Goal: Check status: Check status

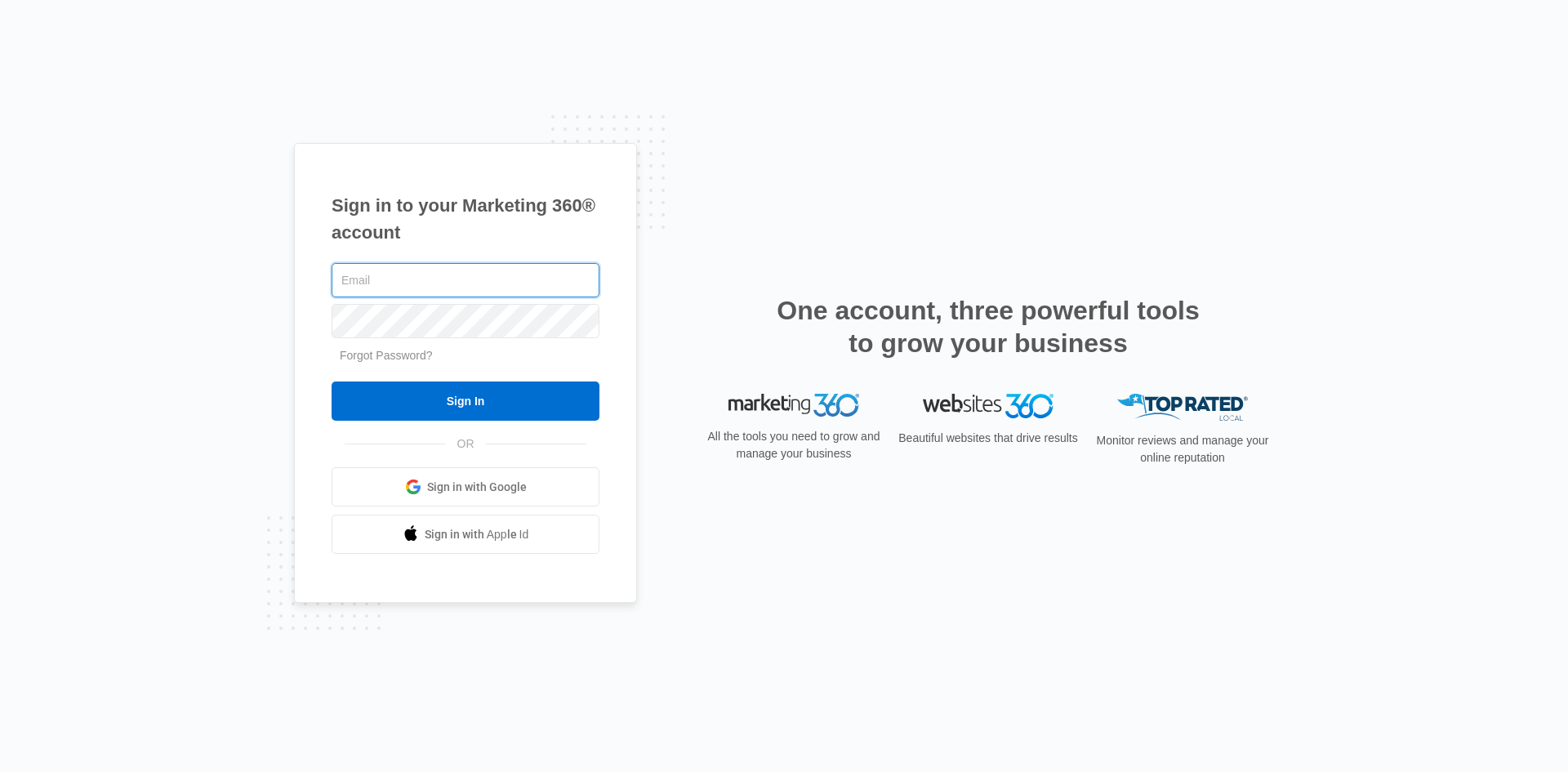
type input "[EMAIL_ADDRESS][DOMAIN_NAME]"
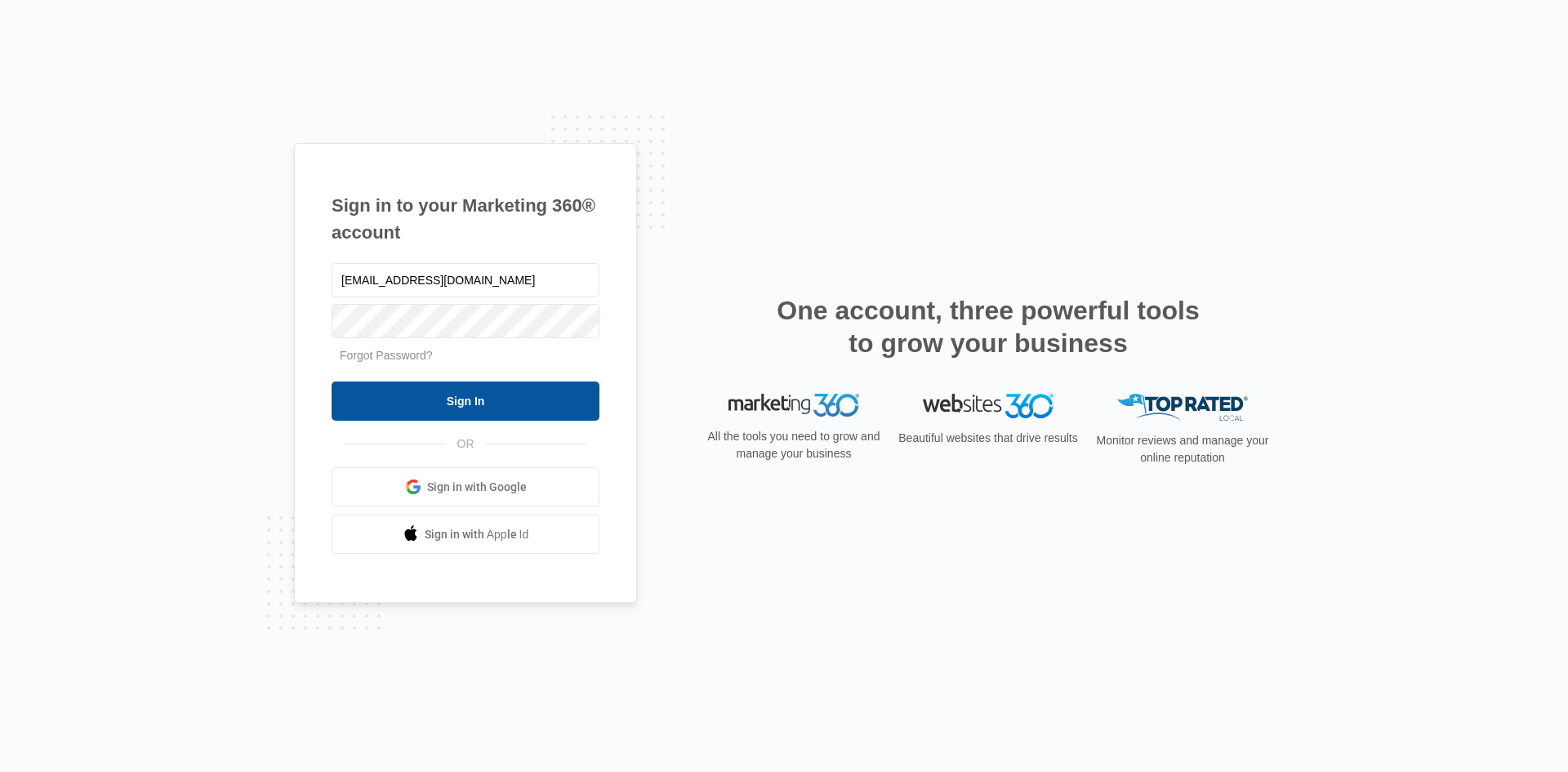
click at [461, 398] on input "Sign In" at bounding box center [466, 401] width 268 height 39
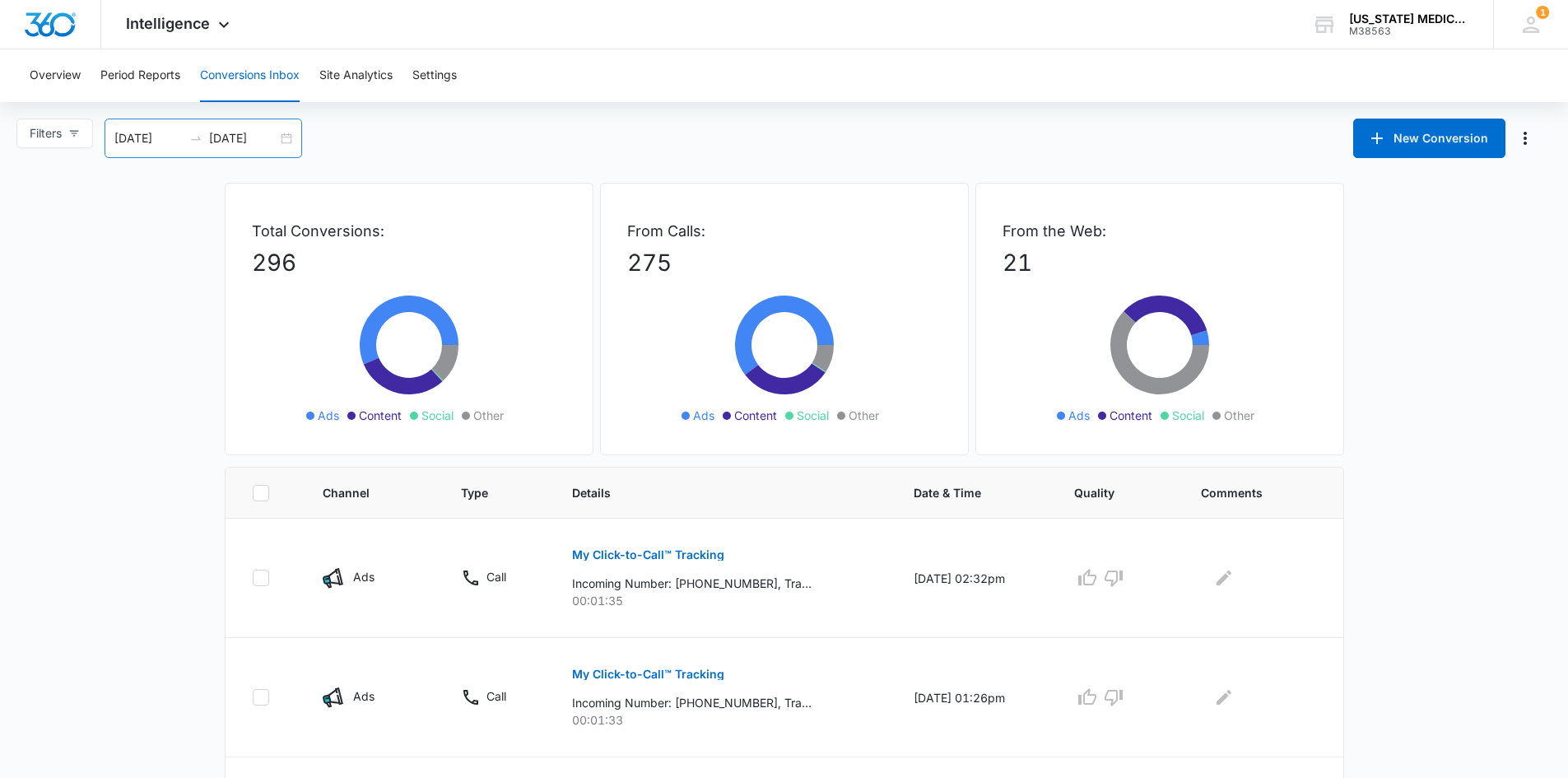
click at [286, 139] on div "[DATE] [DATE]" at bounding box center [203, 139] width 197 height 39
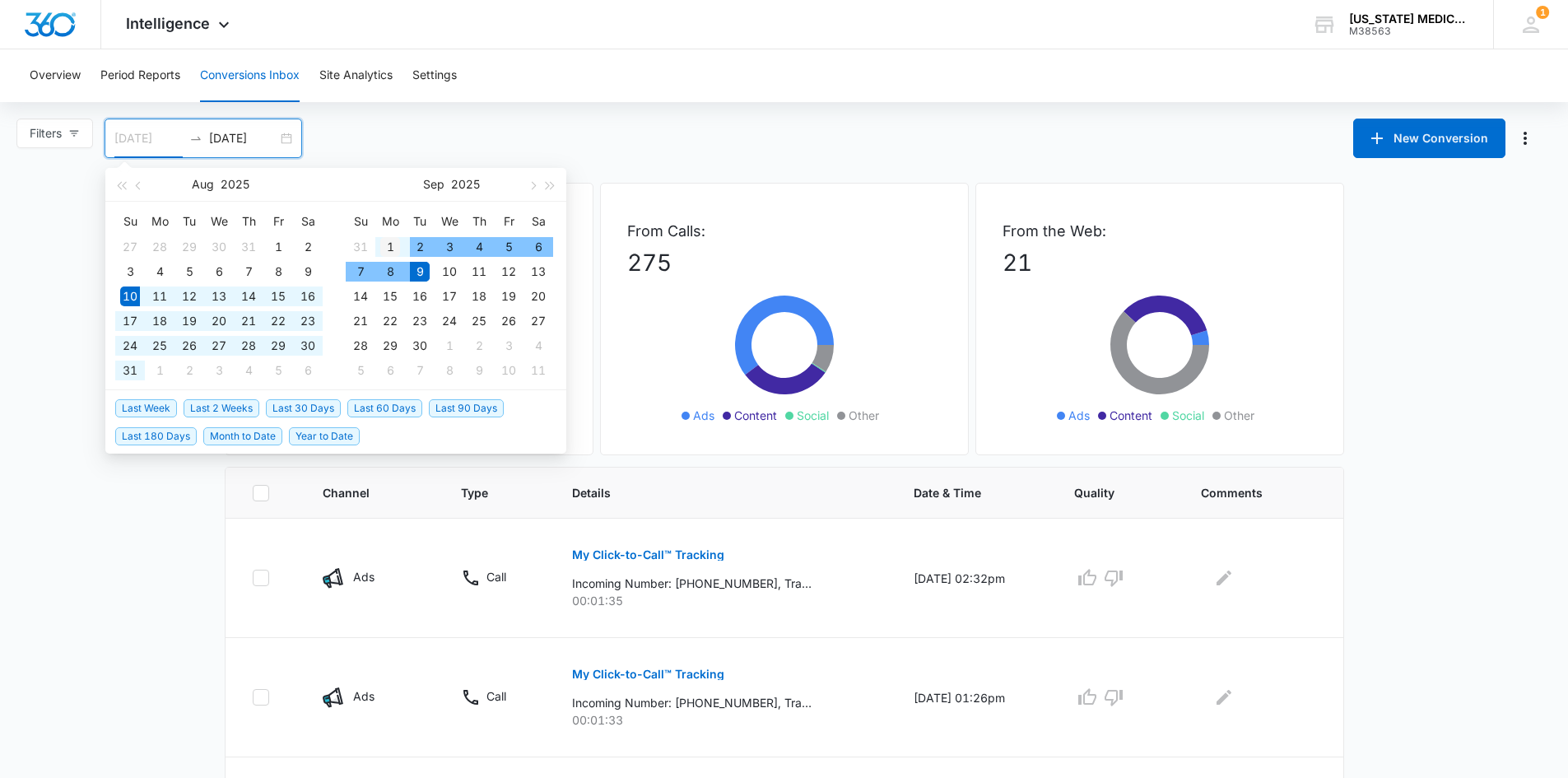
type input "[DATE]"
click at [392, 245] on div "1" at bounding box center [390, 246] width 20 height 20
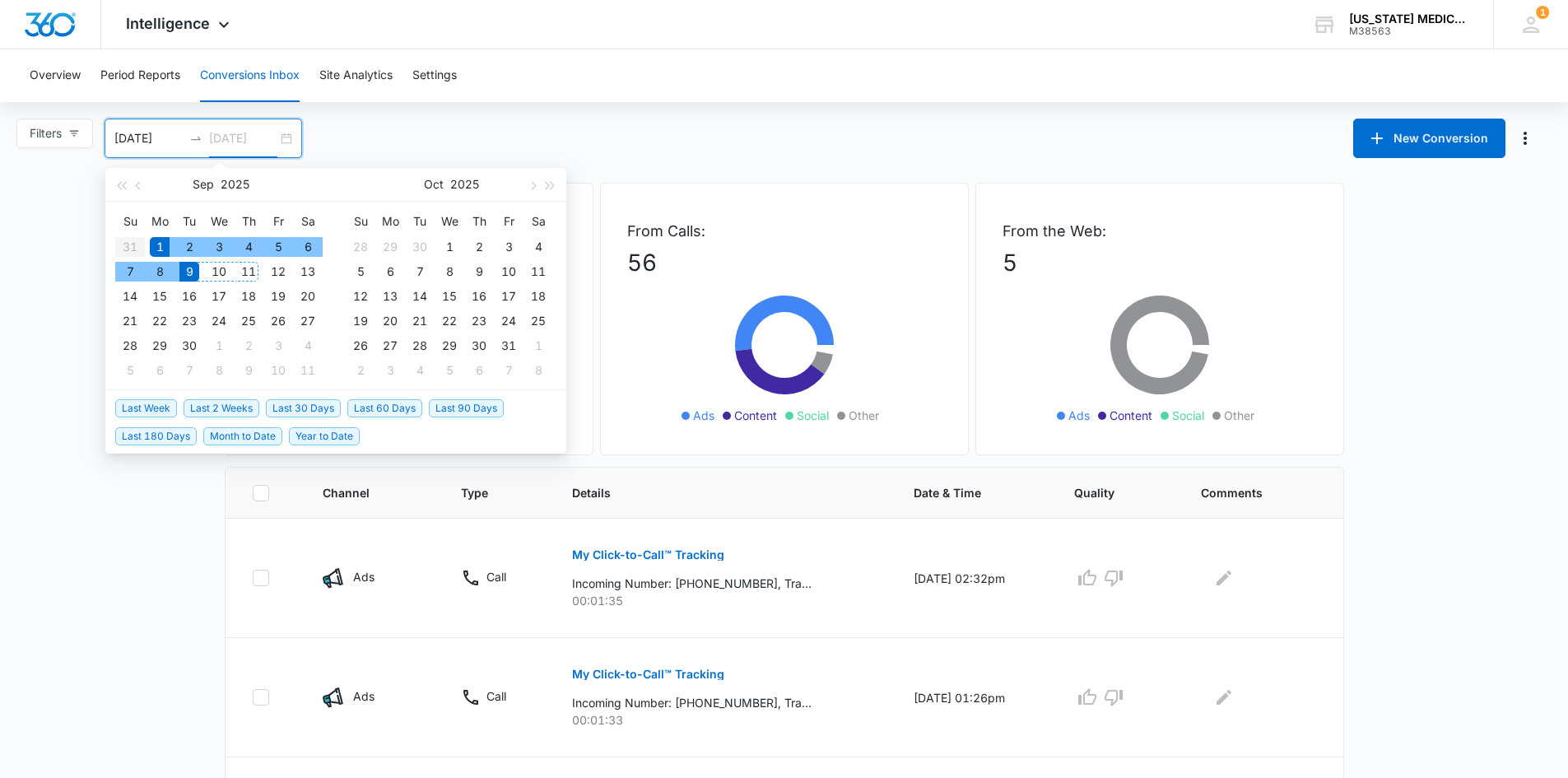
type input "[DATE]"
click at [190, 268] on div "9" at bounding box center [189, 271] width 20 height 20
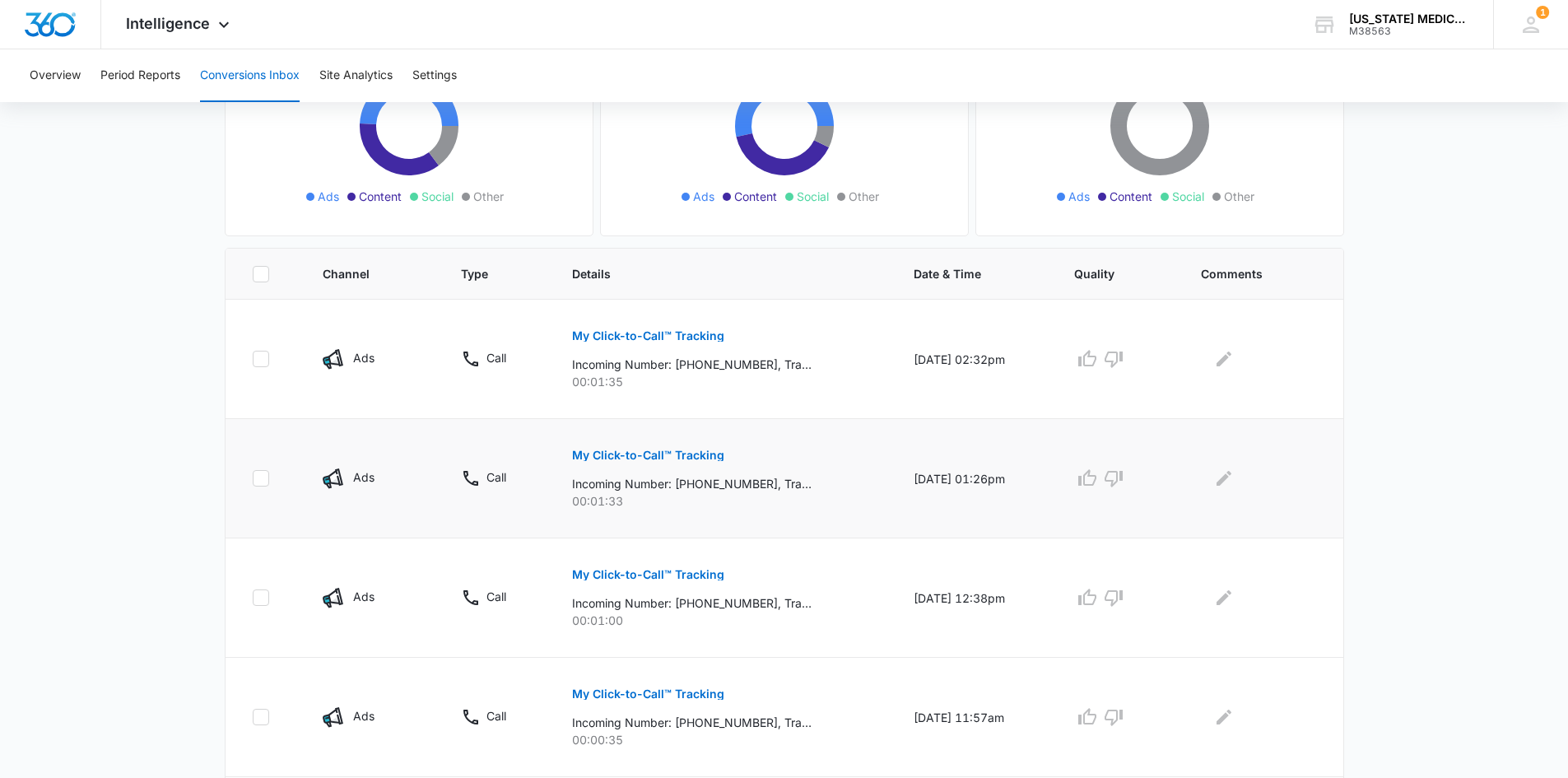
scroll to position [247, 0]
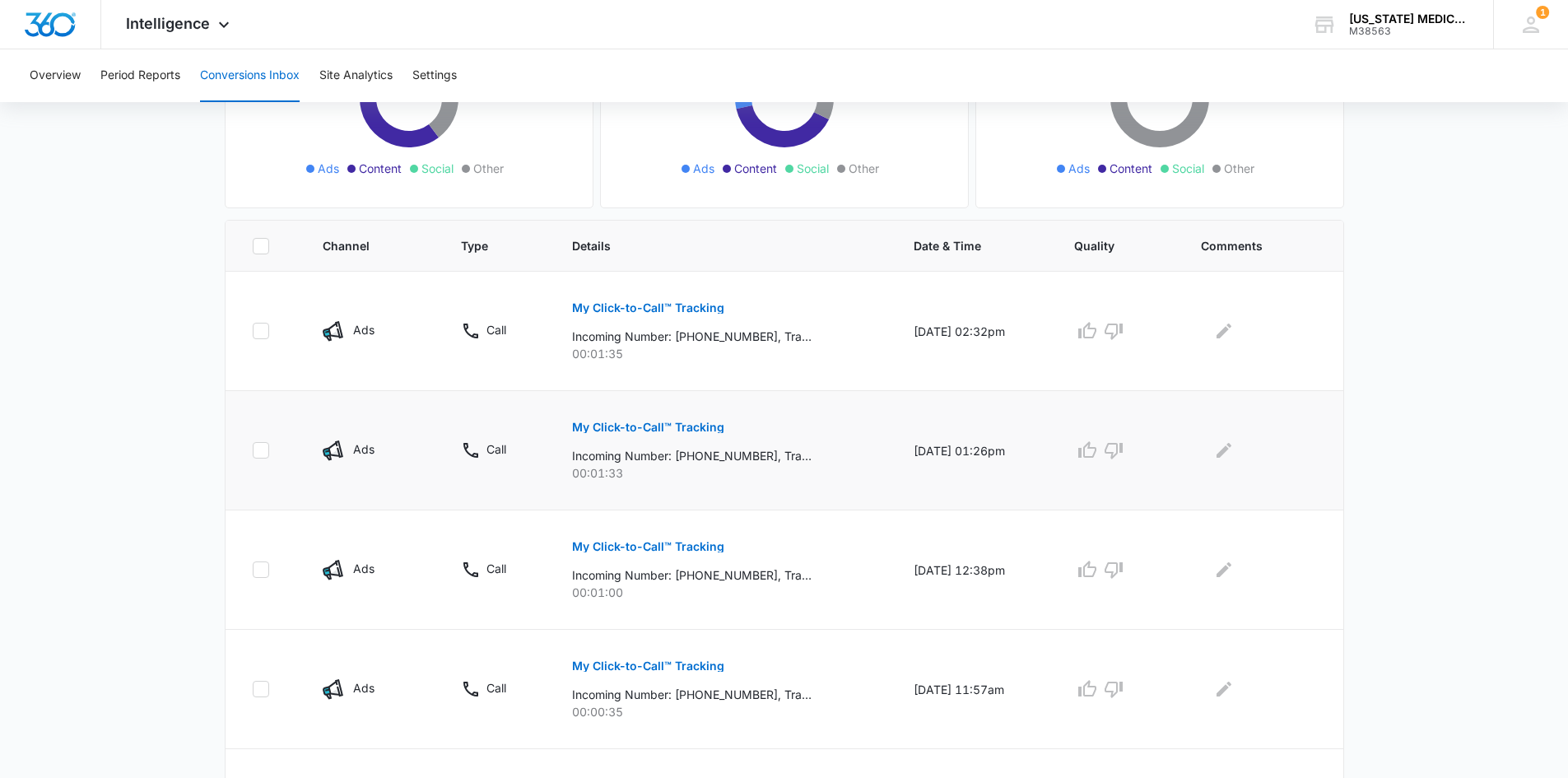
click at [671, 427] on p "My Click-to-Call™ Tracking" at bounding box center [648, 427] width 152 height 11
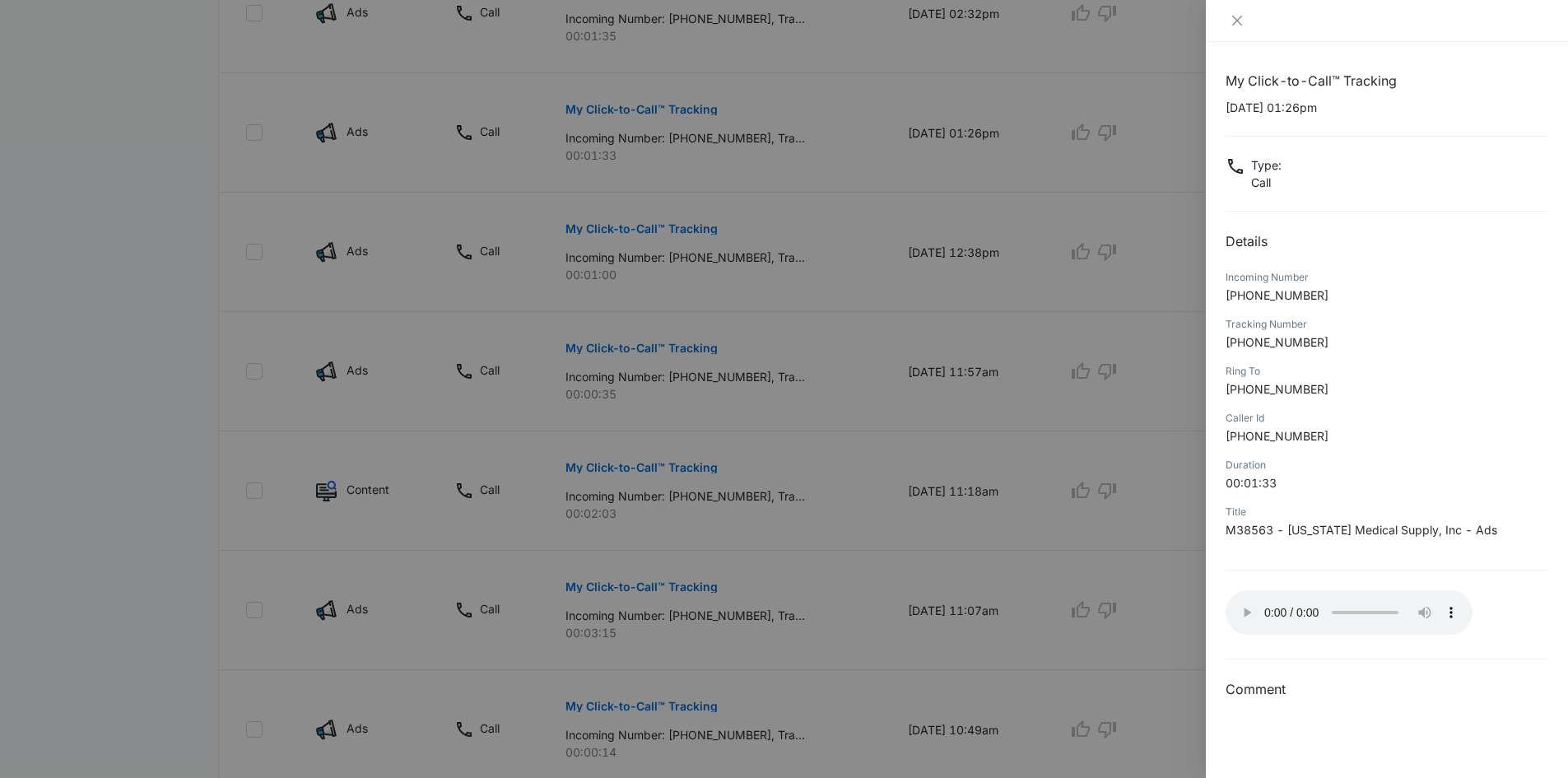
scroll to position [658, 0]
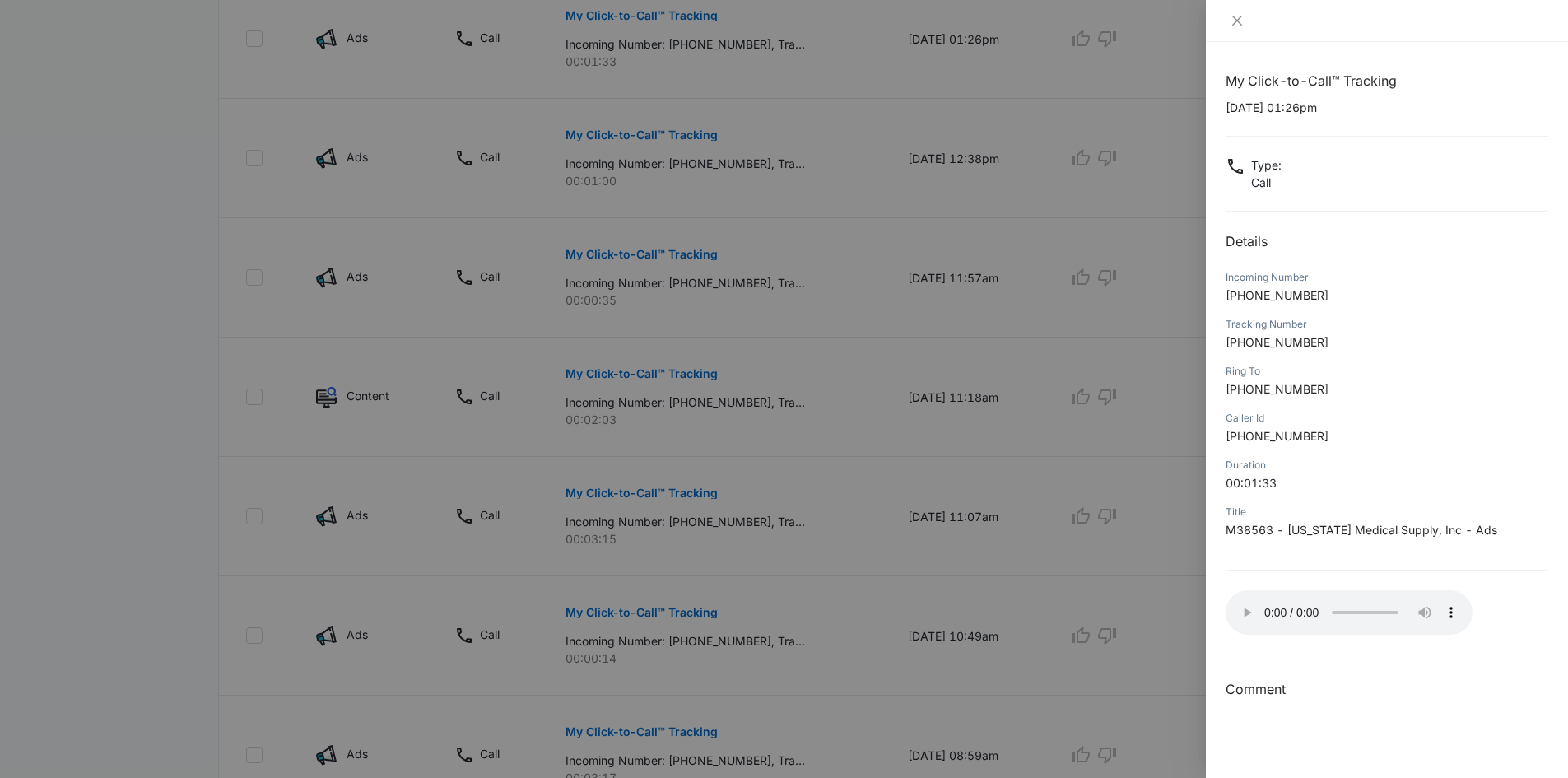
click at [1224, 562] on div "My Click-to-Call™ Tracking [DATE] 01:26pm Type : Call Details Incoming Number […" at bounding box center [1387, 410] width 363 height 736
click at [1239, 15] on icon "close" at bounding box center [1236, 20] width 13 height 13
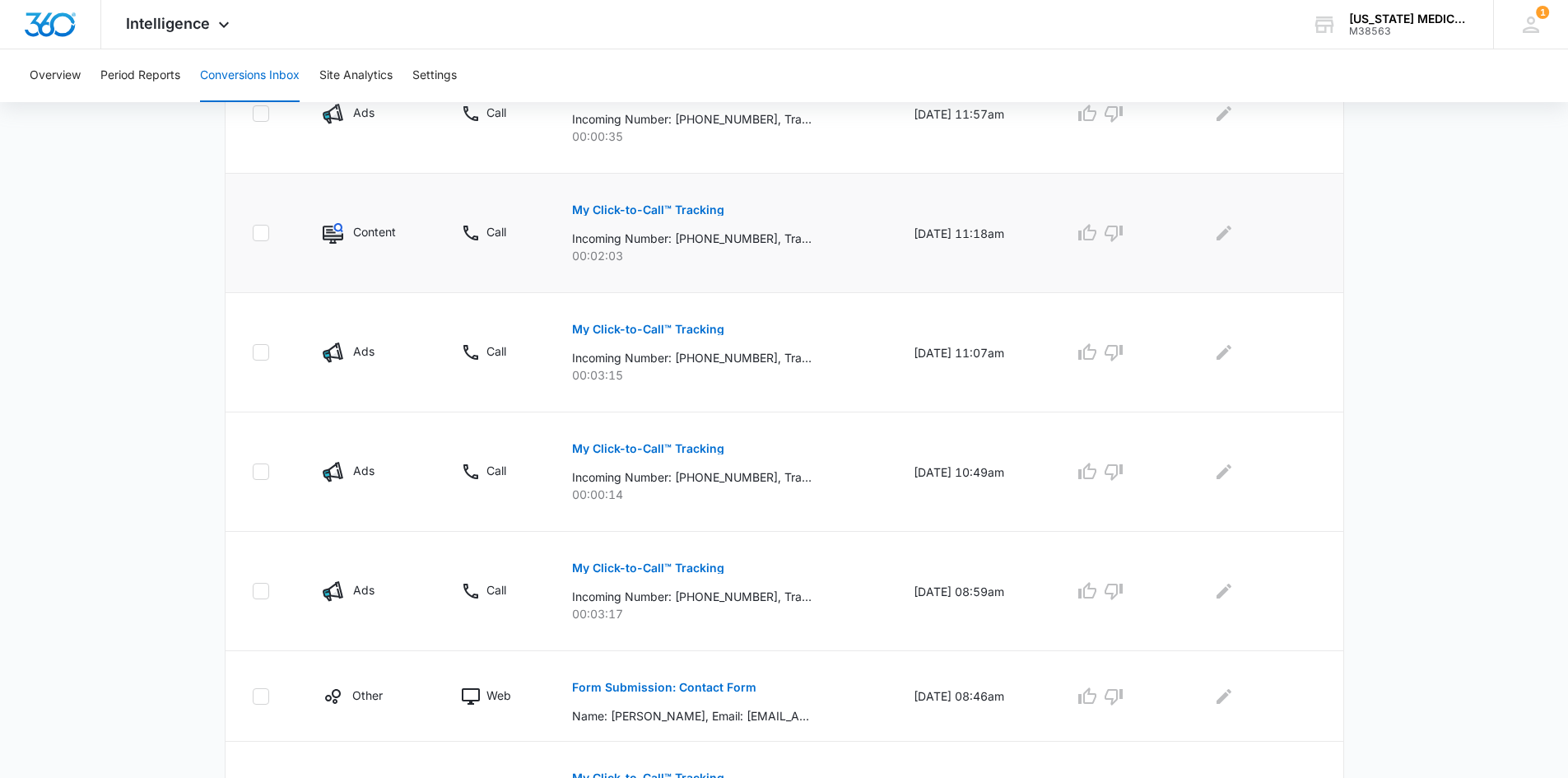
scroll to position [957, 0]
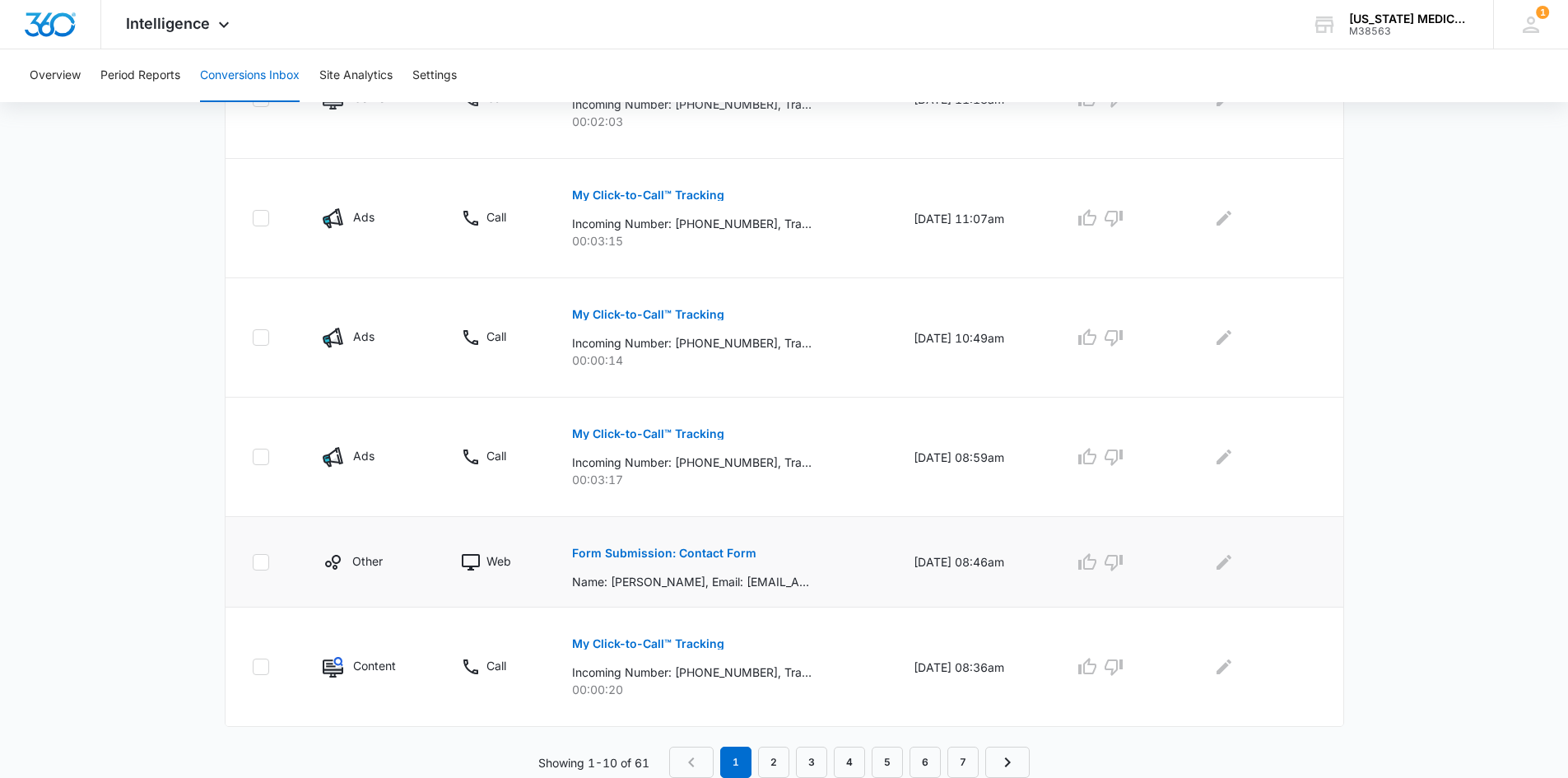
click at [704, 554] on p "Form Submission: Contact Form" at bounding box center [664, 552] width 185 height 11
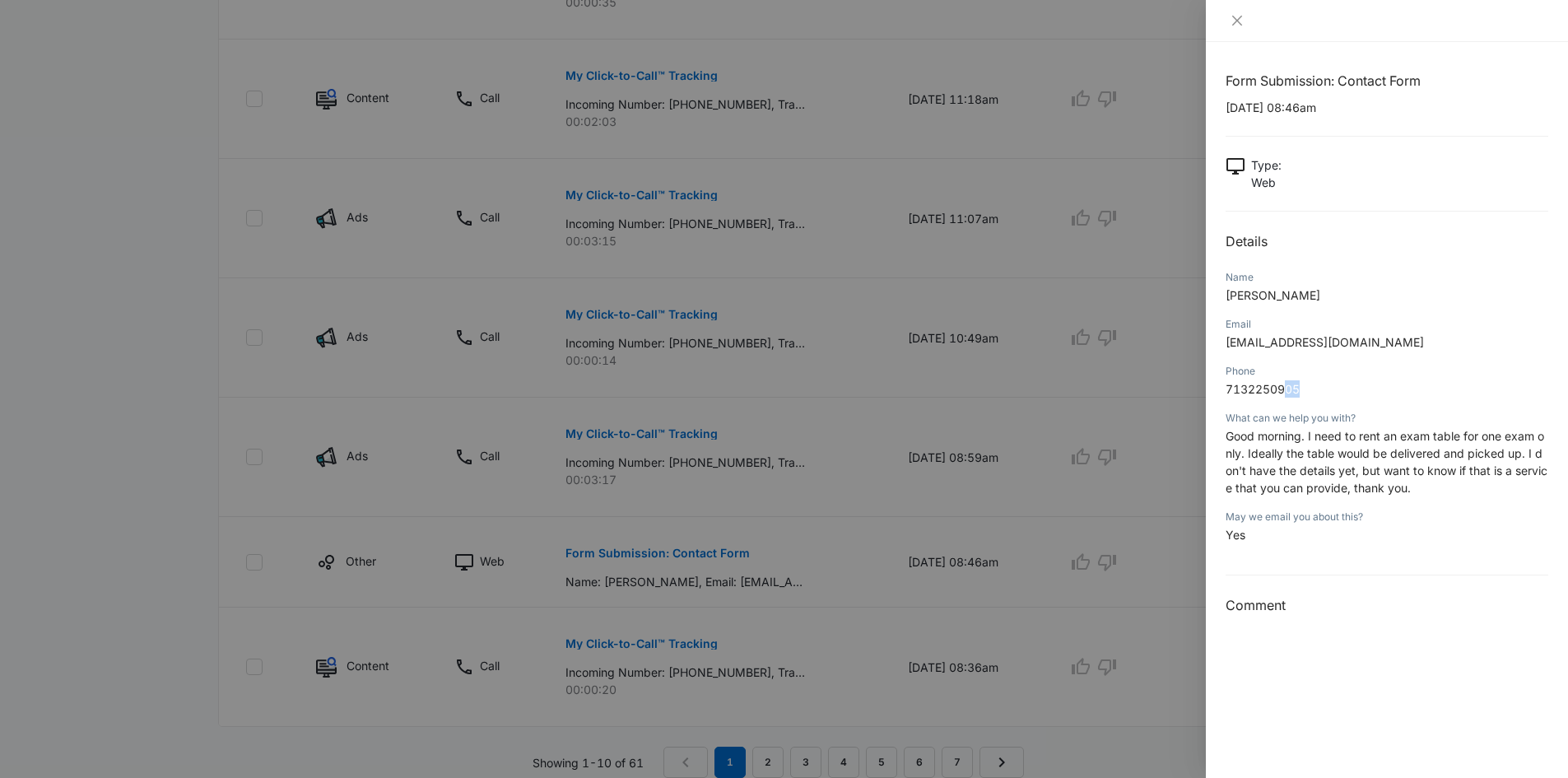
drag, startPoint x: 1312, startPoint y: 383, endPoint x: 1285, endPoint y: 388, distance: 27.5
click at [1285, 388] on p "7132250905" at bounding box center [1386, 389] width 322 height 17
click at [1285, 388] on span "7132250905" at bounding box center [1262, 389] width 74 height 14
click at [1359, 398] on div "Phone 7132250905" at bounding box center [1386, 386] width 322 height 47
drag, startPoint x: 1322, startPoint y: 396, endPoint x: 1222, endPoint y: 403, distance: 100.2
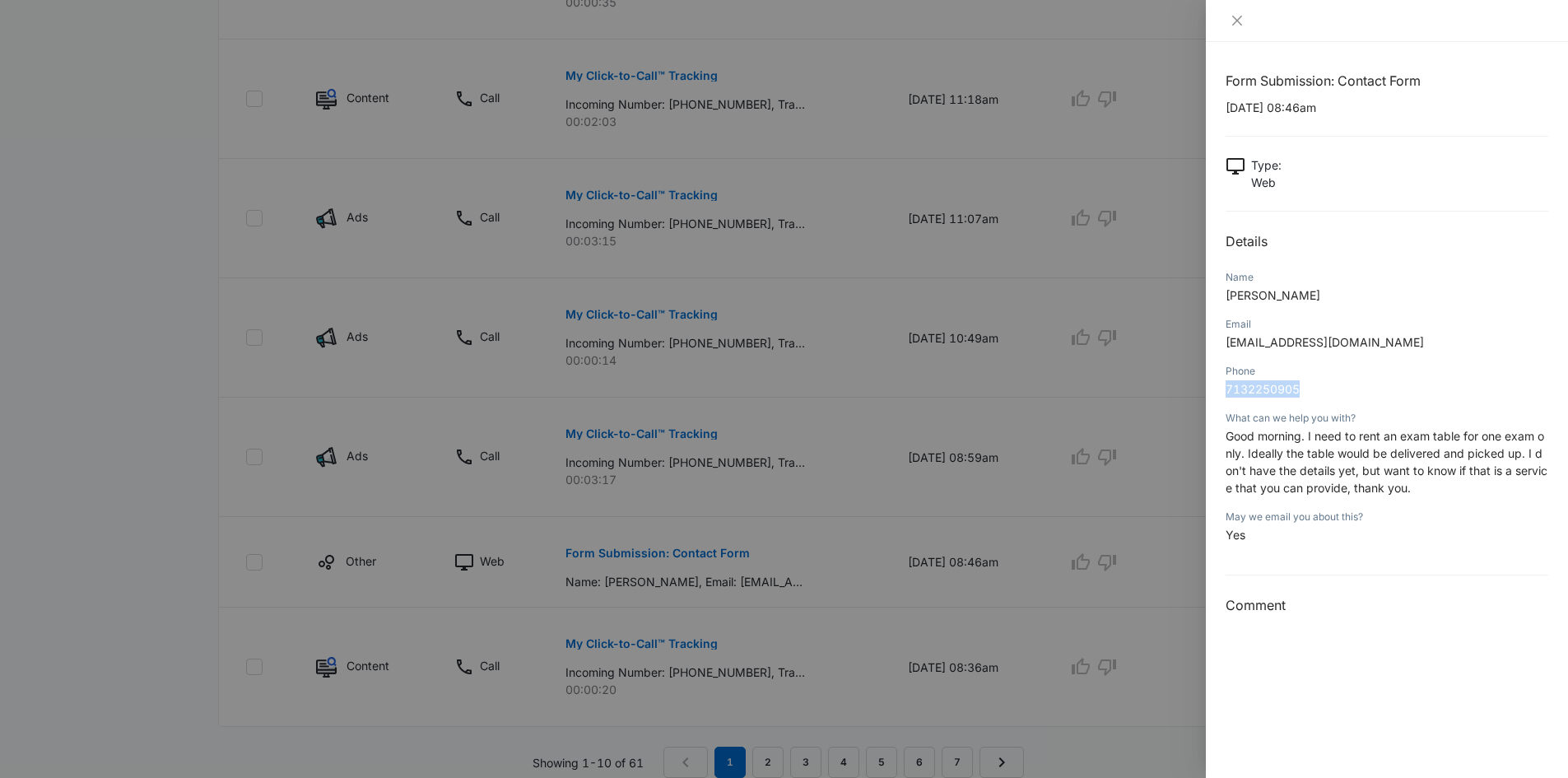
click at [1222, 403] on div "Form Submission: Contact Form 09/09/2025 at 08:46am Type : Web Details Name Ell…" at bounding box center [1387, 410] width 363 height 736
copy span "7132250905"
click at [1518, 598] on h3 "Comment" at bounding box center [1386, 604] width 322 height 20
click at [1229, 16] on button "Close" at bounding box center [1236, 20] width 23 height 15
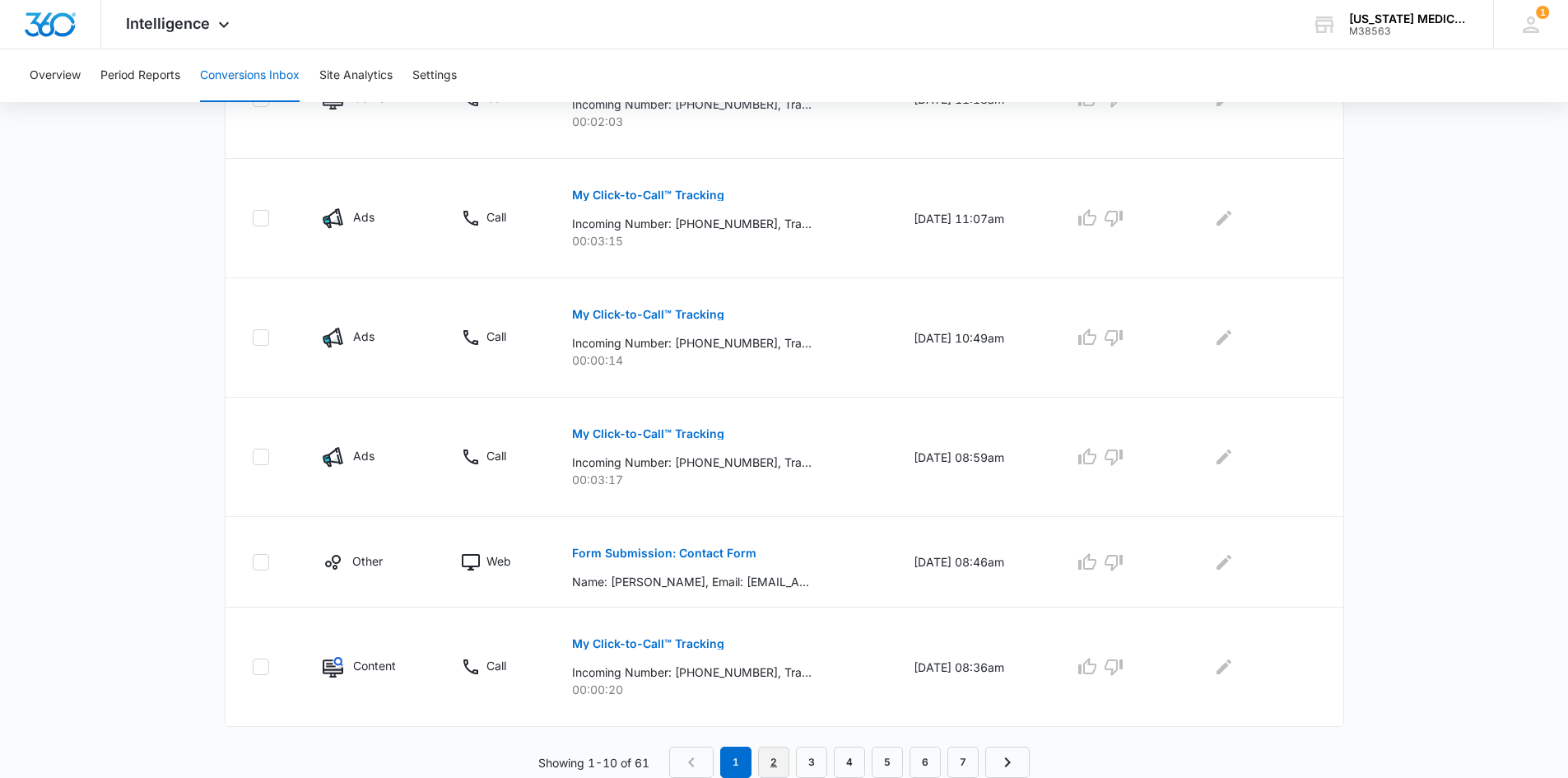
click at [772, 765] on link "2" at bounding box center [774, 762] width 32 height 32
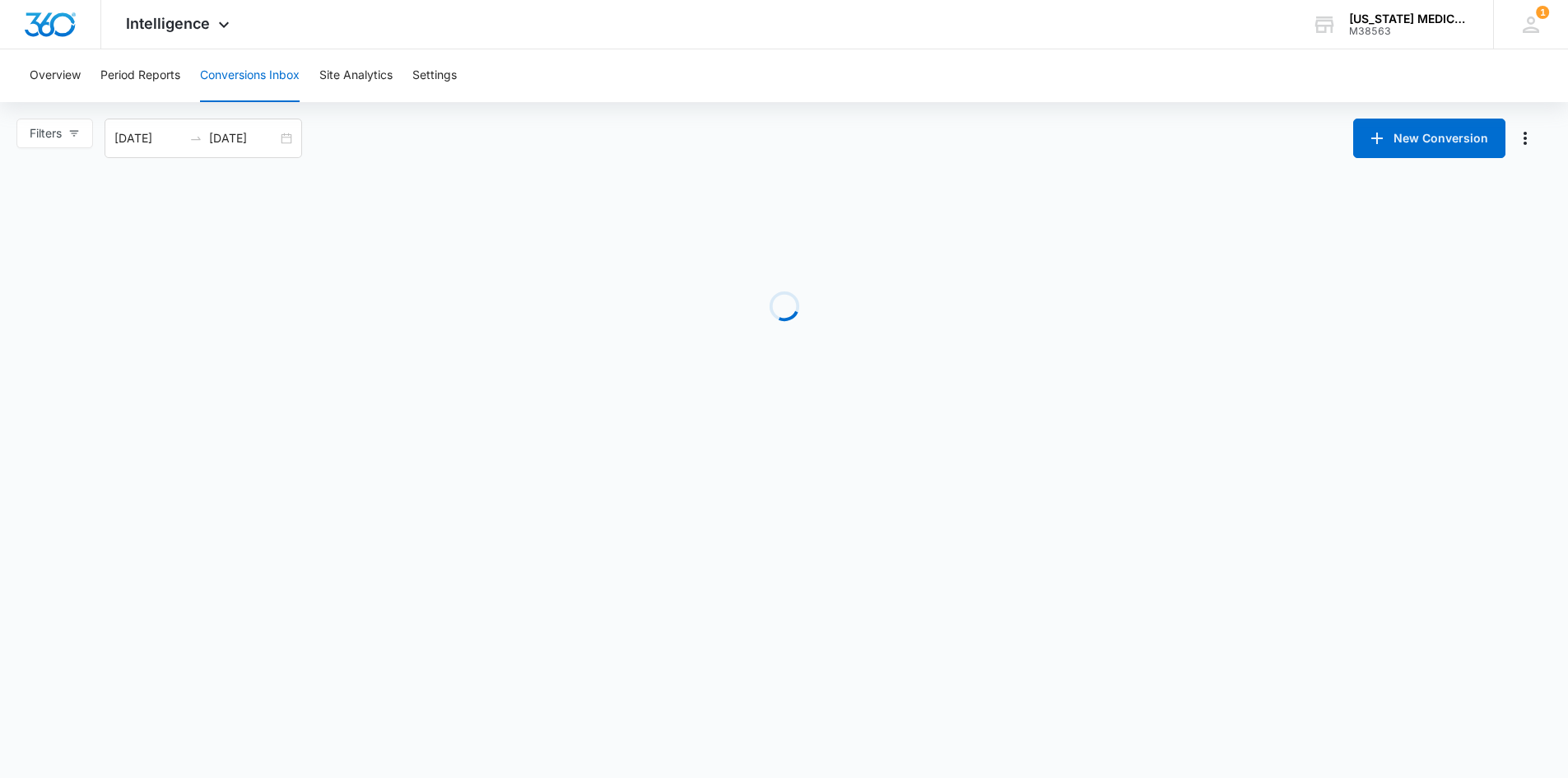
scroll to position [0, 0]
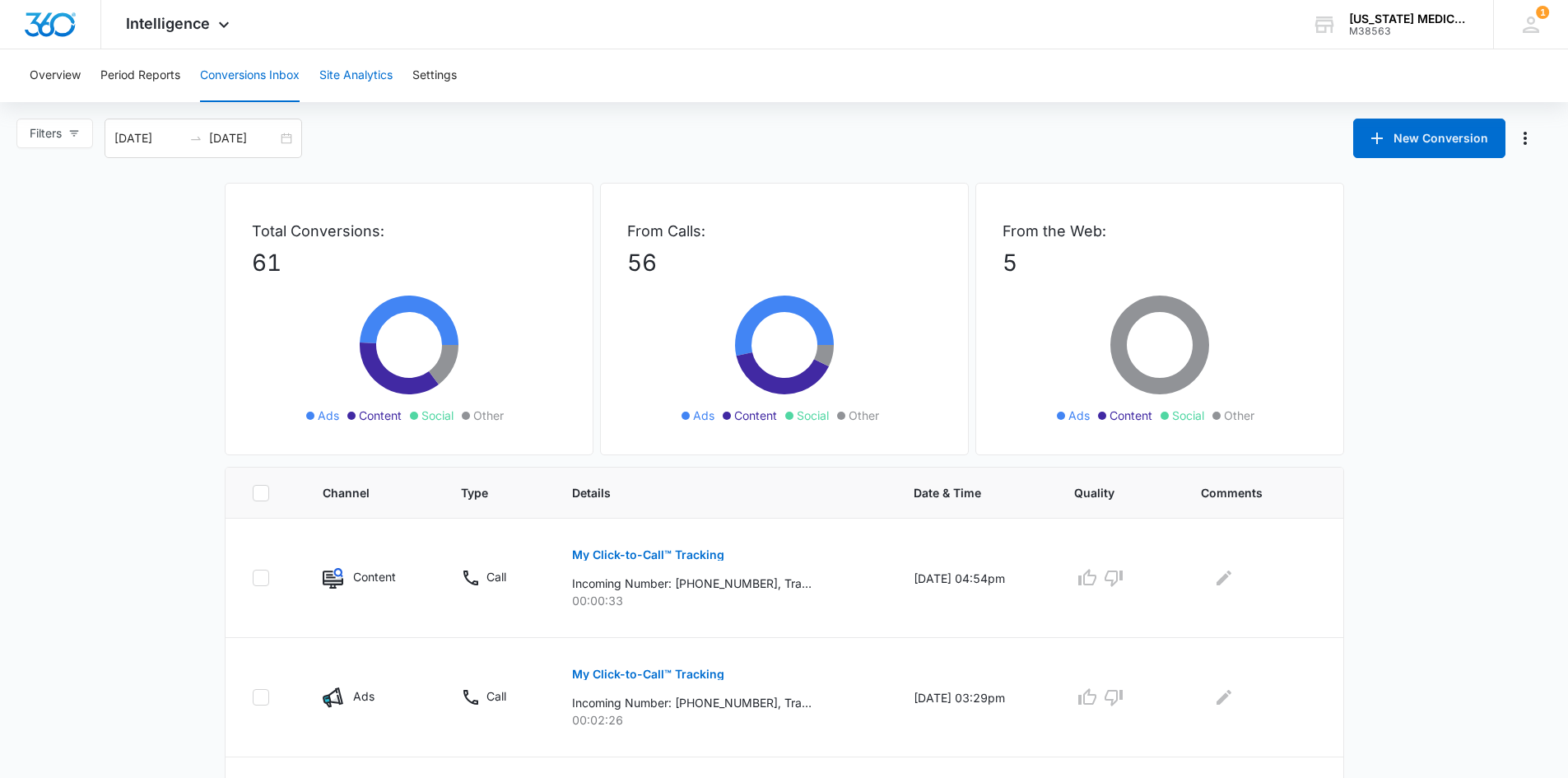
click at [363, 70] on button "Site Analytics" at bounding box center [356, 76] width 74 height 53
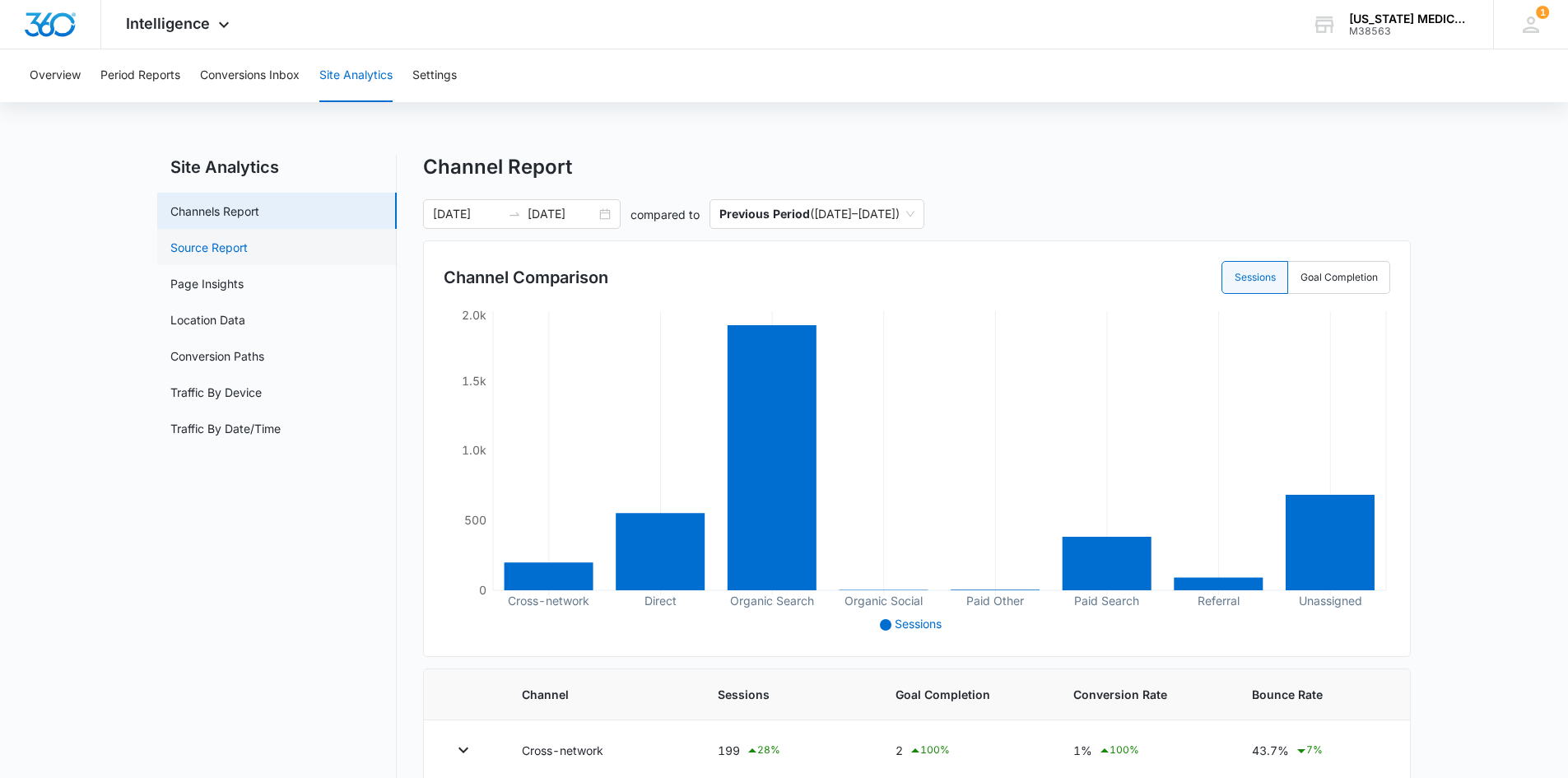
click at [224, 253] on link "Source Report" at bounding box center [209, 247] width 77 height 17
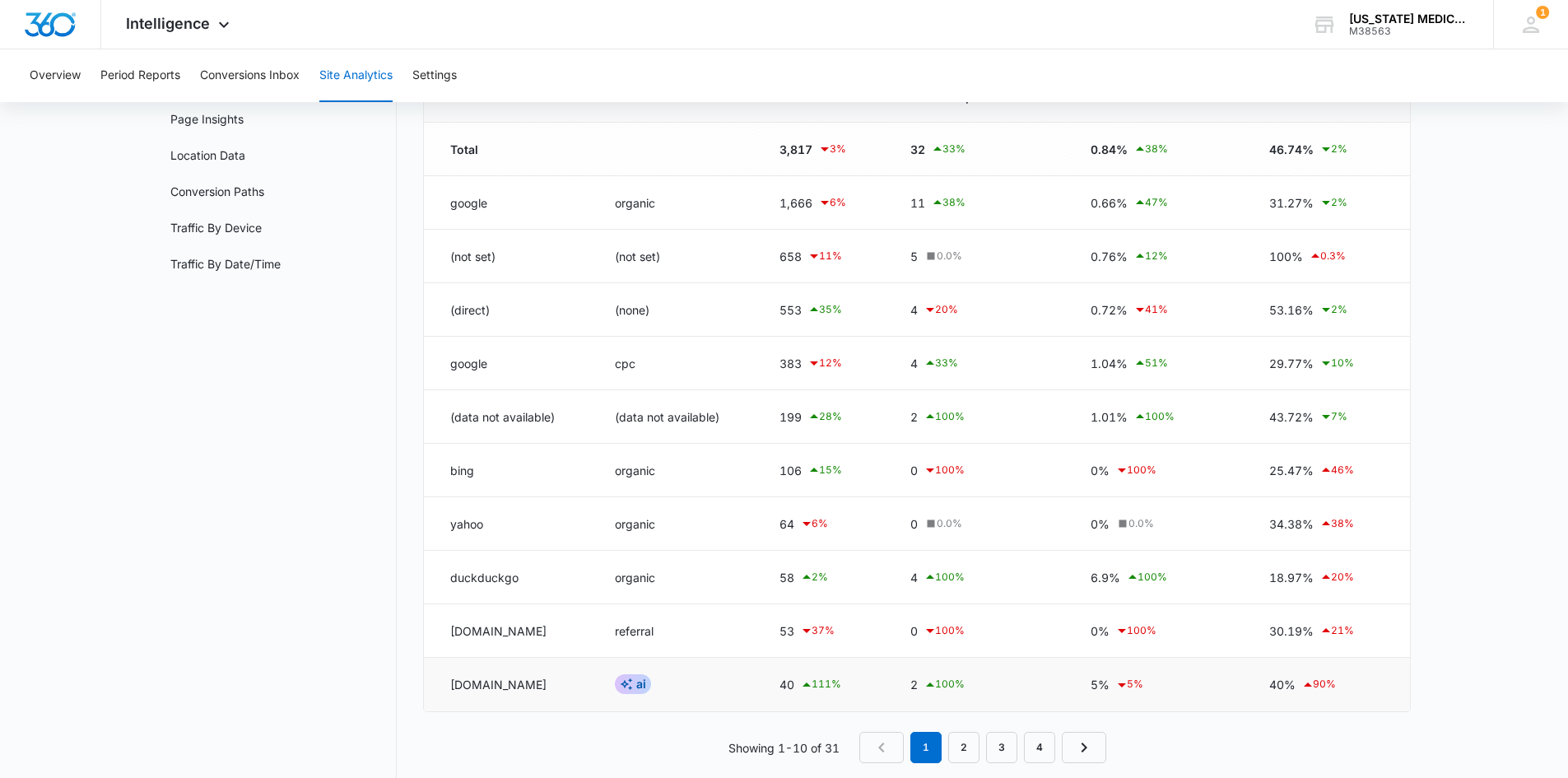
scroll to position [189, 0]
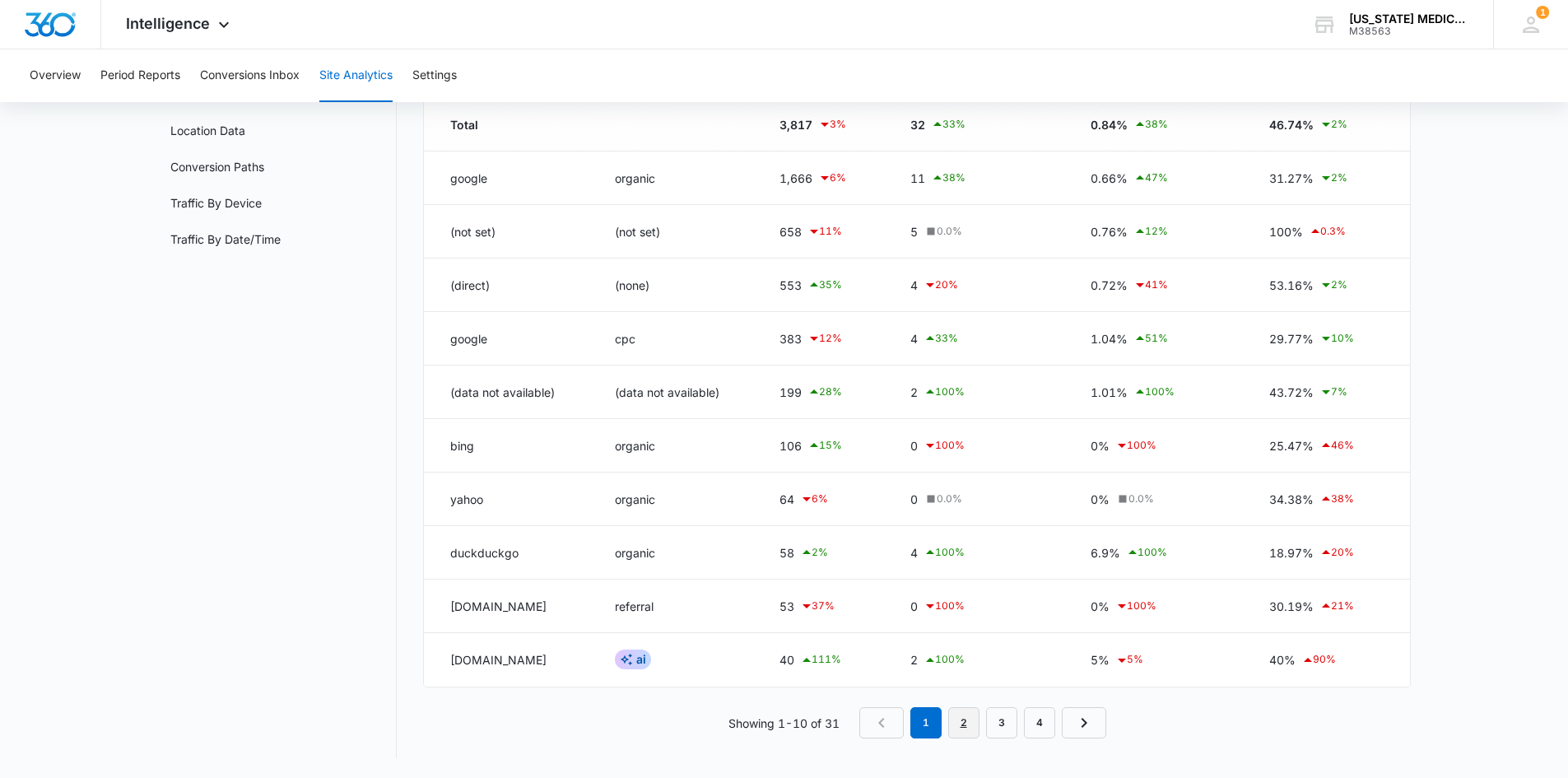
click at [969, 718] on link "2" at bounding box center [964, 722] width 32 height 32
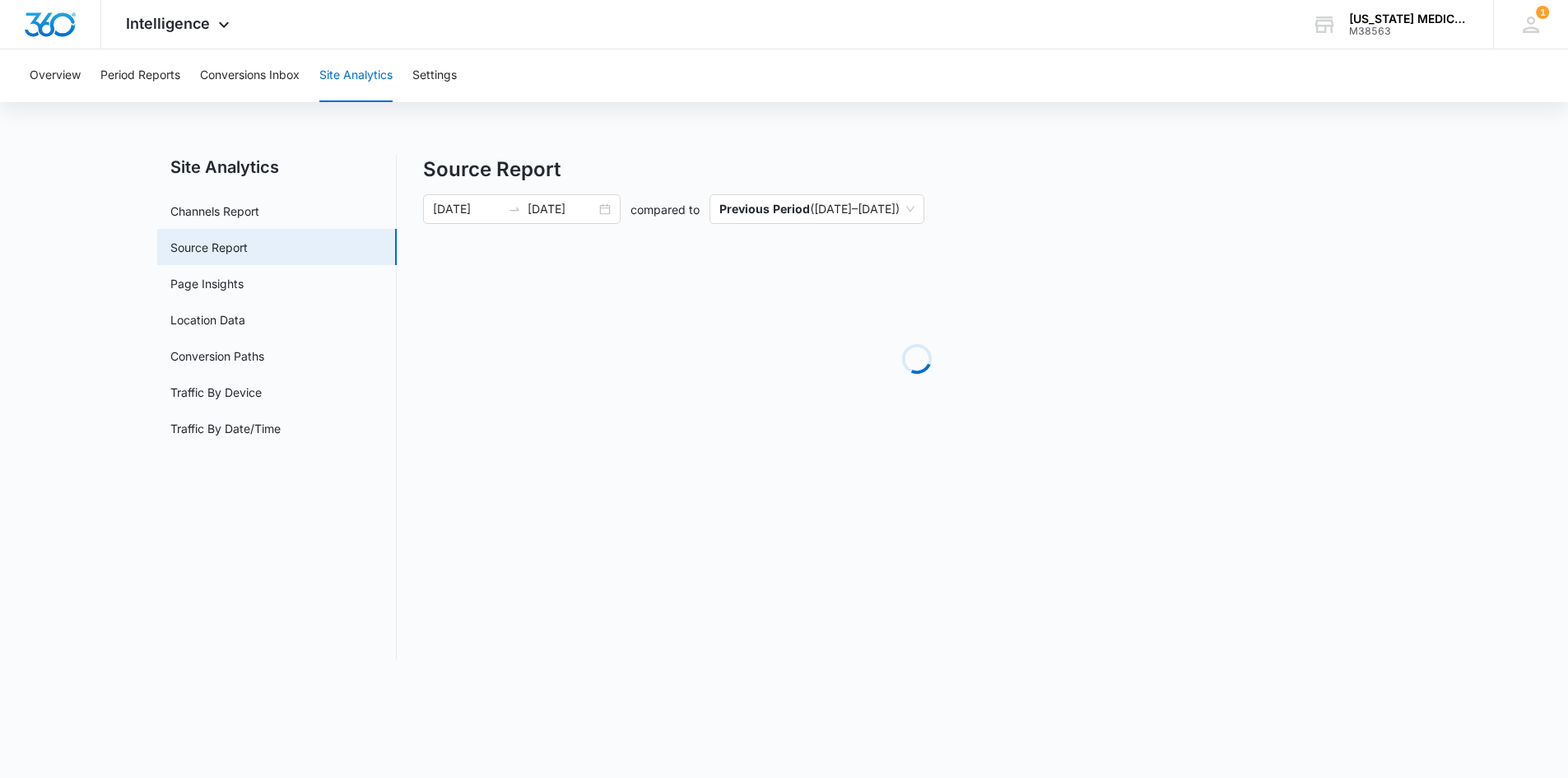
scroll to position [0, 0]
